Goal: Transaction & Acquisition: Download file/media

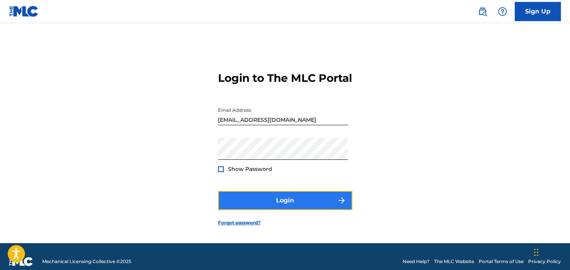
click at [285, 207] on button "Login" at bounding box center [285, 200] width 134 height 19
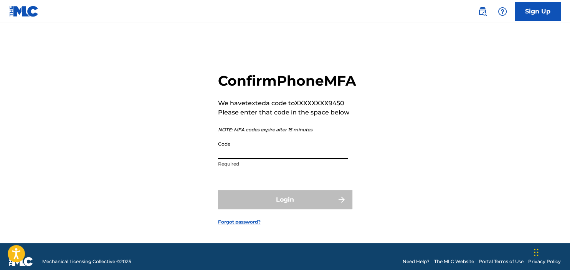
click at [251, 159] on input "Code" at bounding box center [283, 148] width 130 height 22
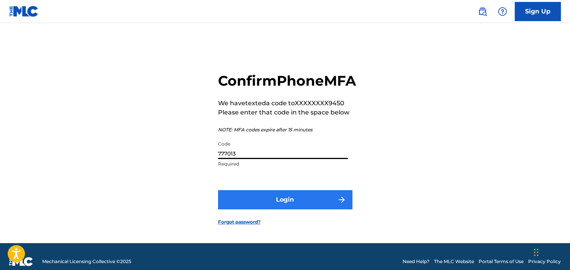
type input "777013"
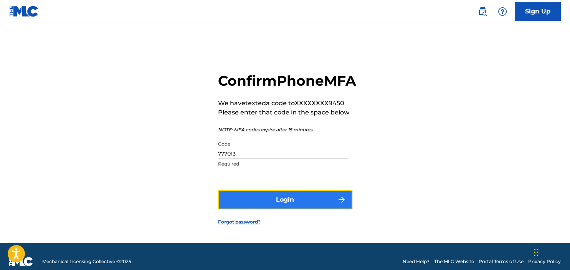
click at [286, 209] on button "Login" at bounding box center [285, 199] width 134 height 19
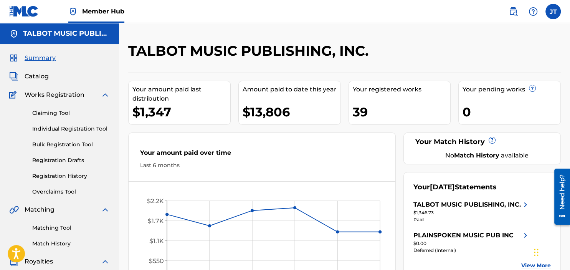
click at [450, 204] on div "TALBOT MUSIC PUBLISHING, INC." at bounding box center [466, 204] width 107 height 9
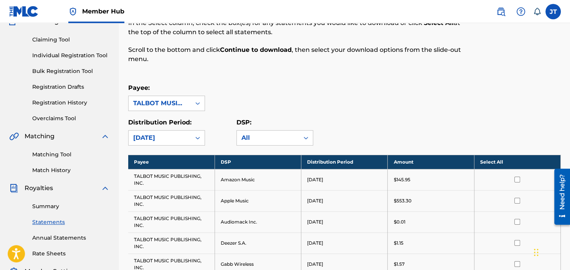
scroll to position [81, 0]
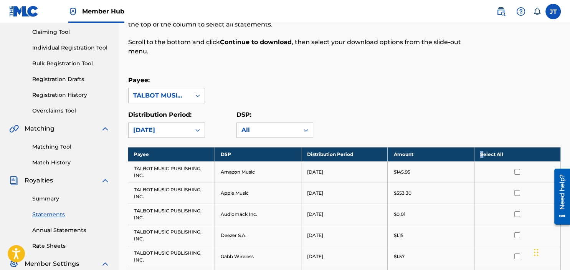
click at [481, 152] on th "Select All" at bounding box center [517, 154] width 86 height 14
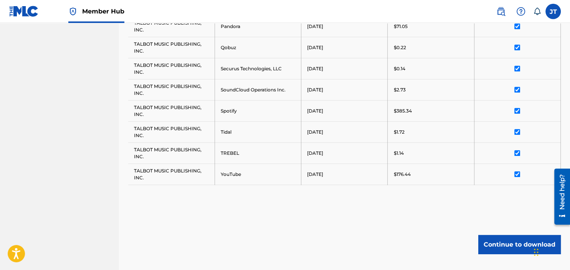
scroll to position [486, 0]
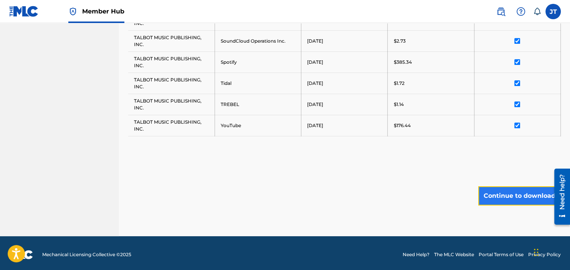
click at [503, 193] on button "Continue to download" at bounding box center [519, 195] width 82 height 19
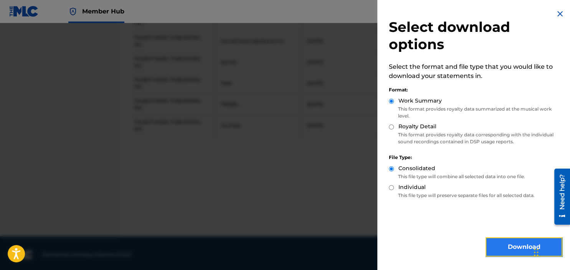
click at [520, 243] on button "Download" at bounding box center [523, 246] width 77 height 19
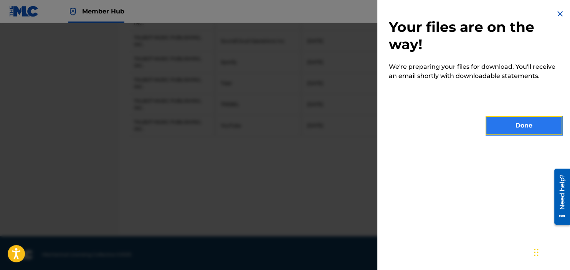
click at [526, 125] on button "Done" at bounding box center [523, 125] width 77 height 19
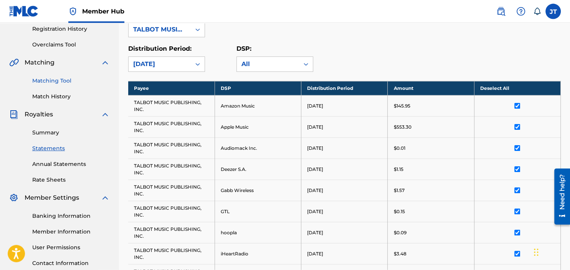
scroll to position [162, 0]
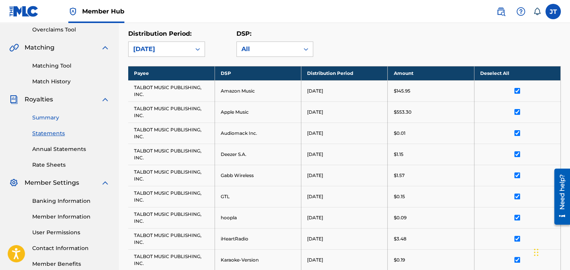
click at [40, 117] on link "Summary" at bounding box center [70, 118] width 77 height 8
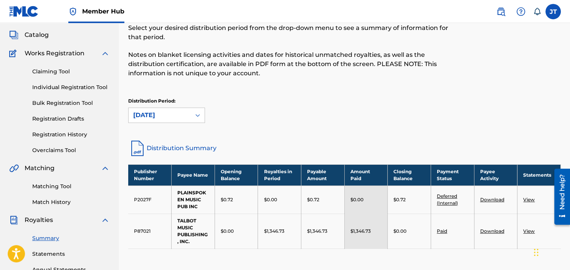
scroll to position [81, 0]
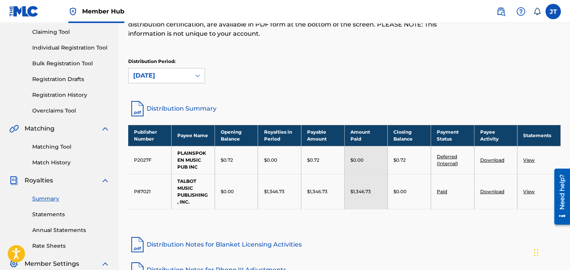
click at [527, 189] on link "View" at bounding box center [529, 191] width 12 height 6
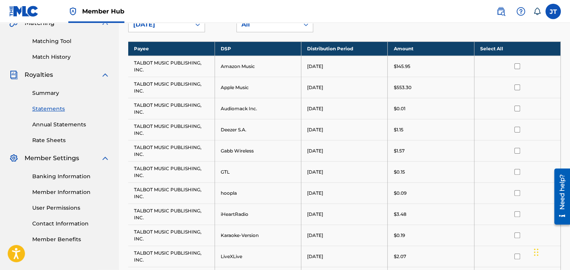
scroll to position [121, 0]
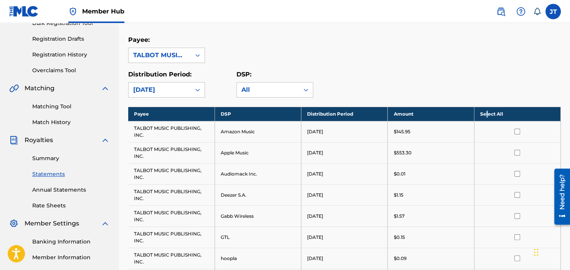
click at [486, 114] on th "Select All" at bounding box center [517, 114] width 86 height 14
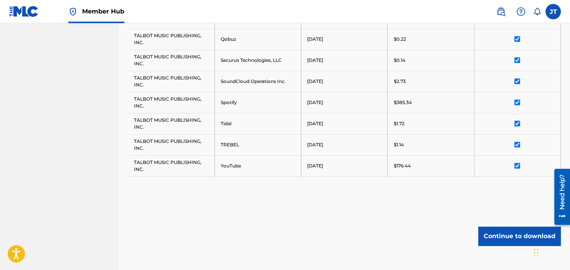
scroll to position [486, 0]
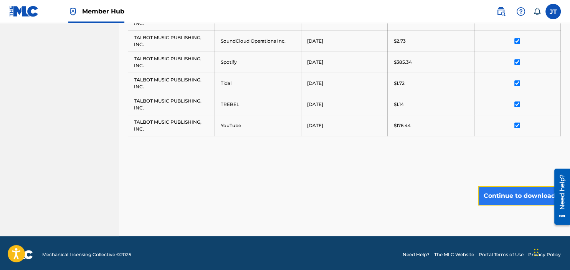
click at [517, 191] on button "Continue to download" at bounding box center [519, 195] width 82 height 19
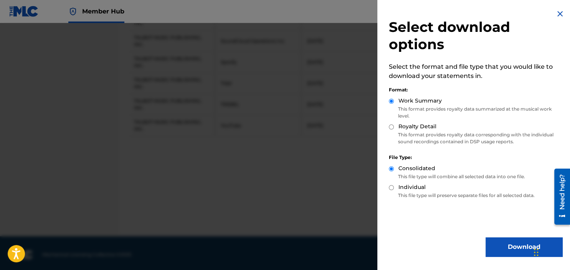
click at [560, 12] on img at bounding box center [559, 13] width 9 height 9
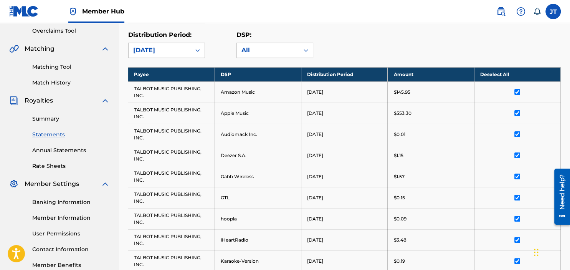
scroll to position [121, 0]
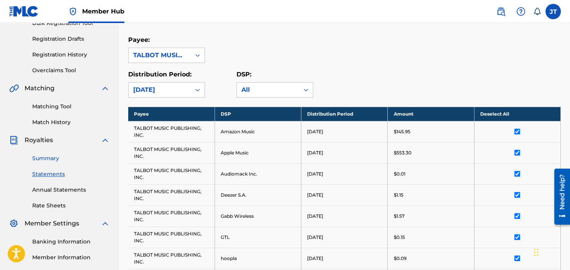
click at [46, 159] on link "Summary" at bounding box center [70, 158] width 77 height 8
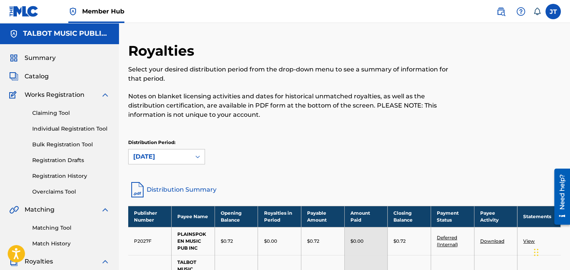
scroll to position [81, 0]
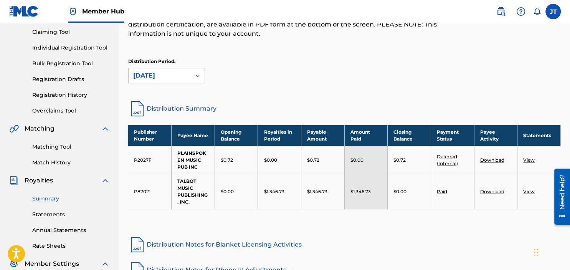
click at [484, 189] on link "Download" at bounding box center [492, 191] width 24 height 6
